Goal: Information Seeking & Learning: Learn about a topic

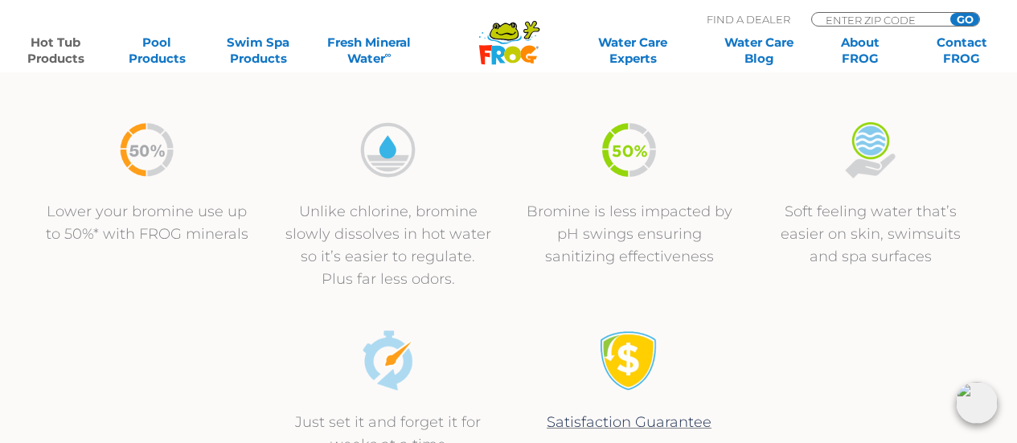
scroll to position [563, 0]
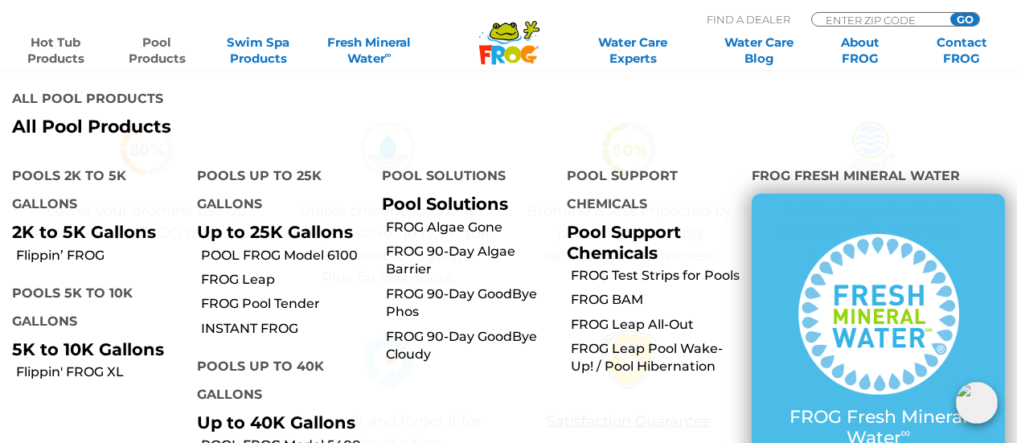
click at [148, 65] on link "Pool Products" at bounding box center [156, 51] width 79 height 32
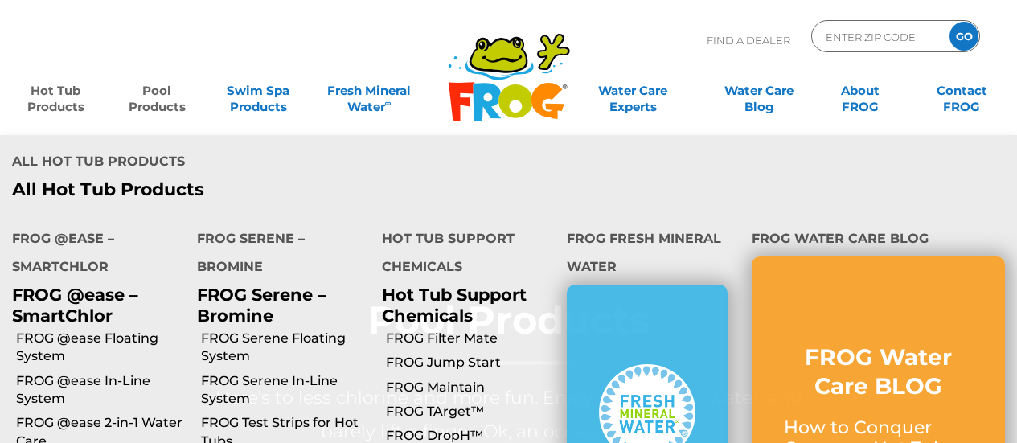
click at [35, 101] on link "Hot Tub Products" at bounding box center [55, 91] width 79 height 32
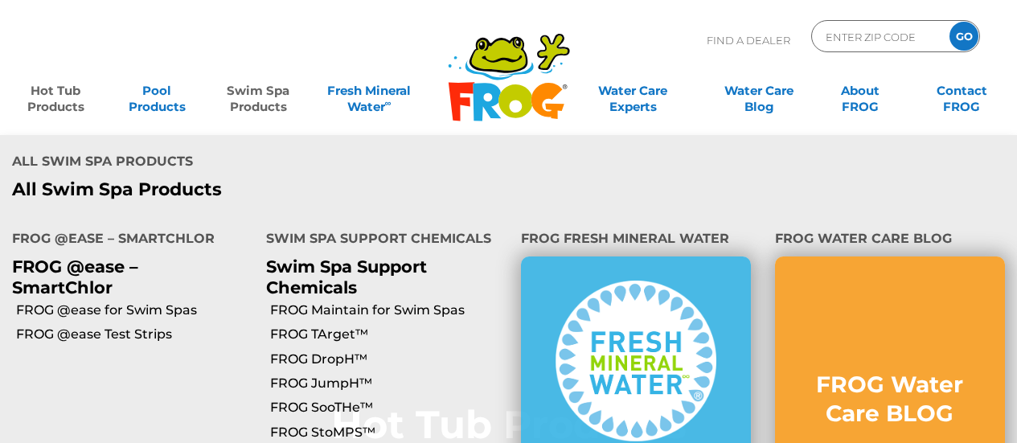
drag, startPoint x: 0, startPoint y: 0, endPoint x: 247, endPoint y: 86, distance: 261.5
click at [247, 86] on link "Swim Spa Products" at bounding box center [258, 91] width 79 height 32
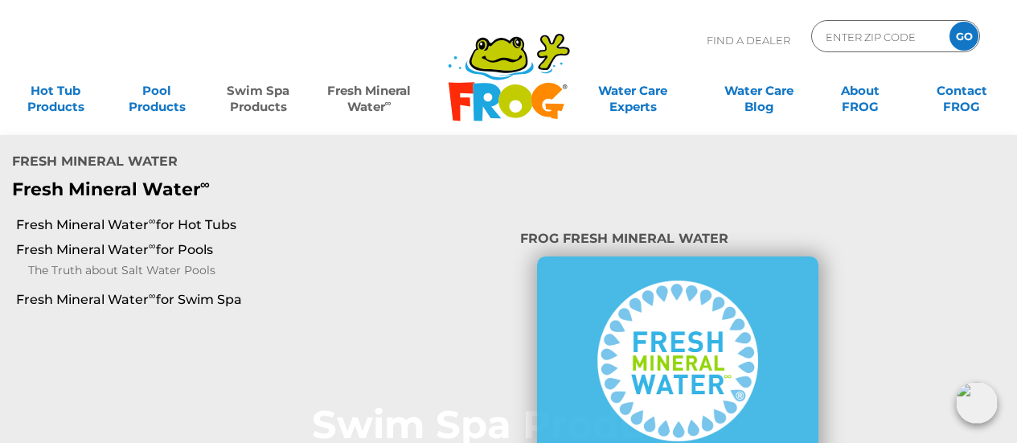
click at [355, 85] on link "Fresh Mineral Water ∞" at bounding box center [369, 91] width 99 height 32
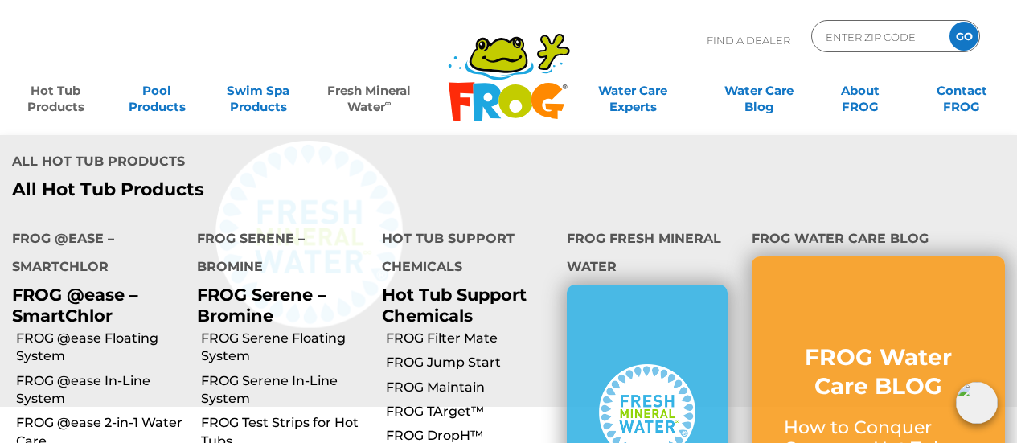
scroll to position [107, 0]
click at [224, 330] on link "FROG Serene Floating System" at bounding box center [285, 348] width 169 height 36
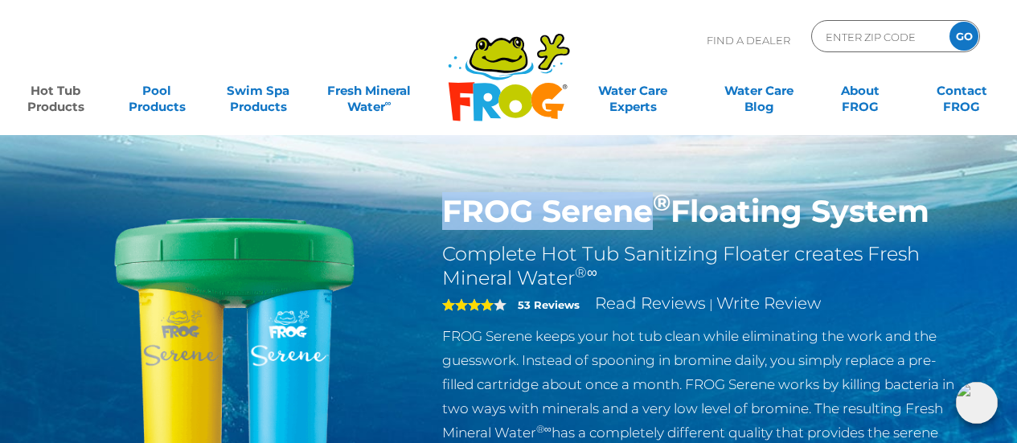
drag, startPoint x: 442, startPoint y: 203, endPoint x: 654, endPoint y: 175, distance: 213.4
click at [654, 175] on div "FROG Serene ® Floating System Complete Hot Tub Sanitizing Floater creates Fresh…" at bounding box center [508, 331] width 1017 height 662
